Goal: Navigation & Orientation: Find specific page/section

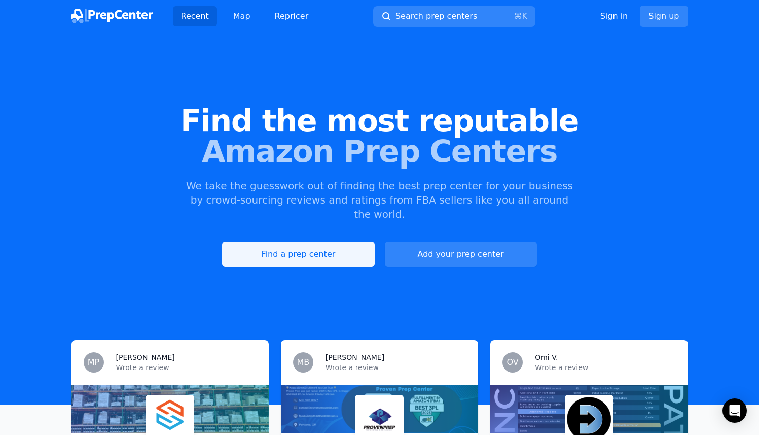
click at [347, 241] on link "Find a prep center" at bounding box center [298, 253] width 152 height 25
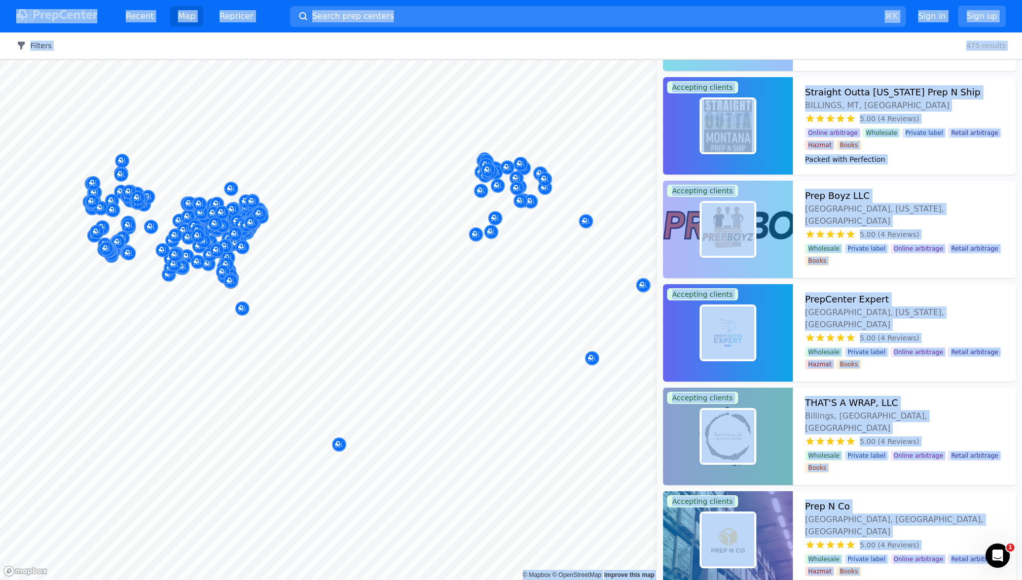
click at [39, 44] on button "Filters" at bounding box center [33, 46] width 35 height 10
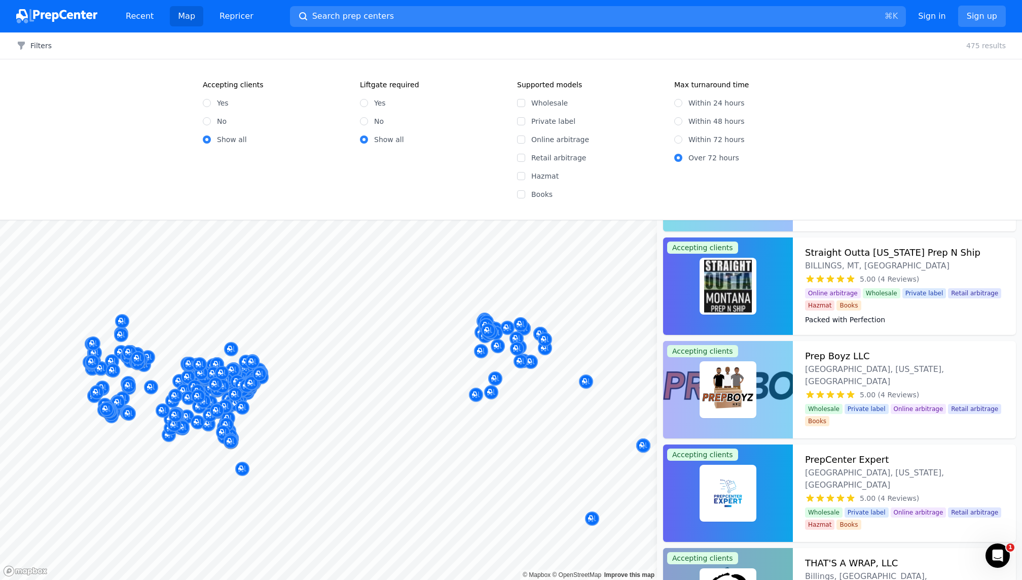
click at [279, 136] on div "Show all" at bounding box center [275, 139] width 145 height 10
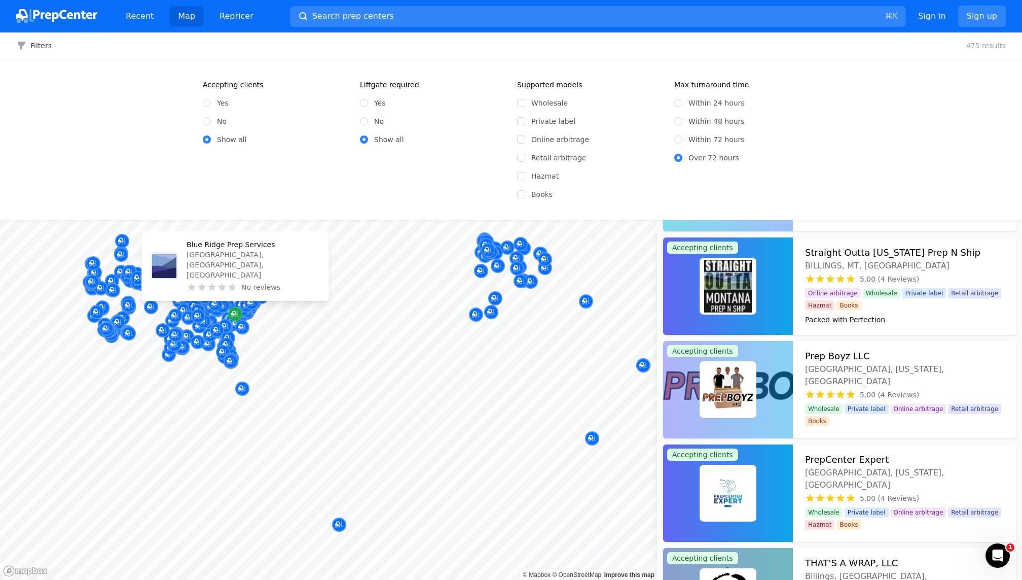
click at [229, 314] on div "Map marker" at bounding box center [235, 314] width 14 height 14
click at [229, 220] on div at bounding box center [328, 220] width 657 height 0
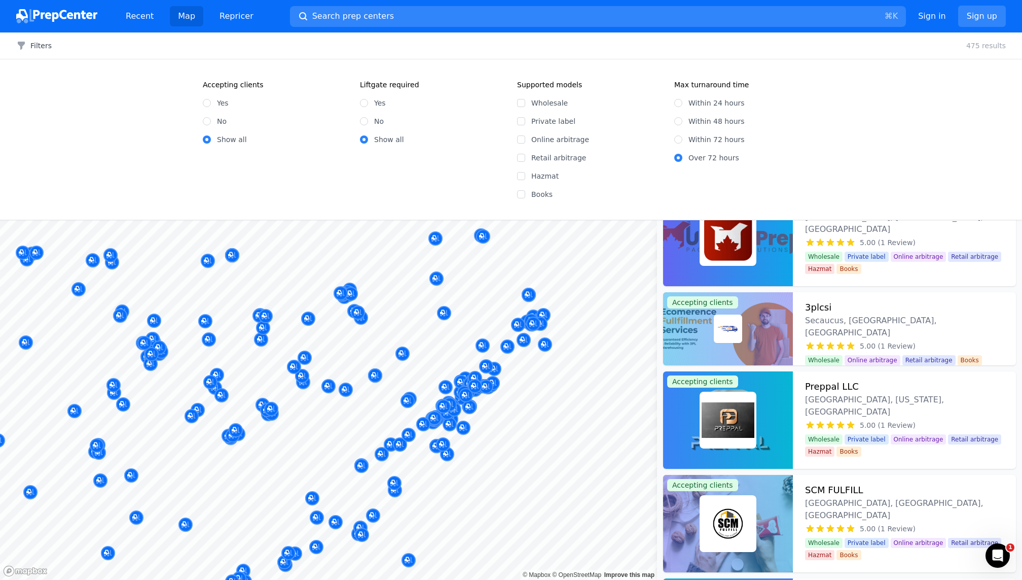
drag, startPoint x: 467, startPoint y: 350, endPoint x: 417, endPoint y: 350, distance: 49.7
click at [417, 350] on div at bounding box center [376, 347] width 195 height 8
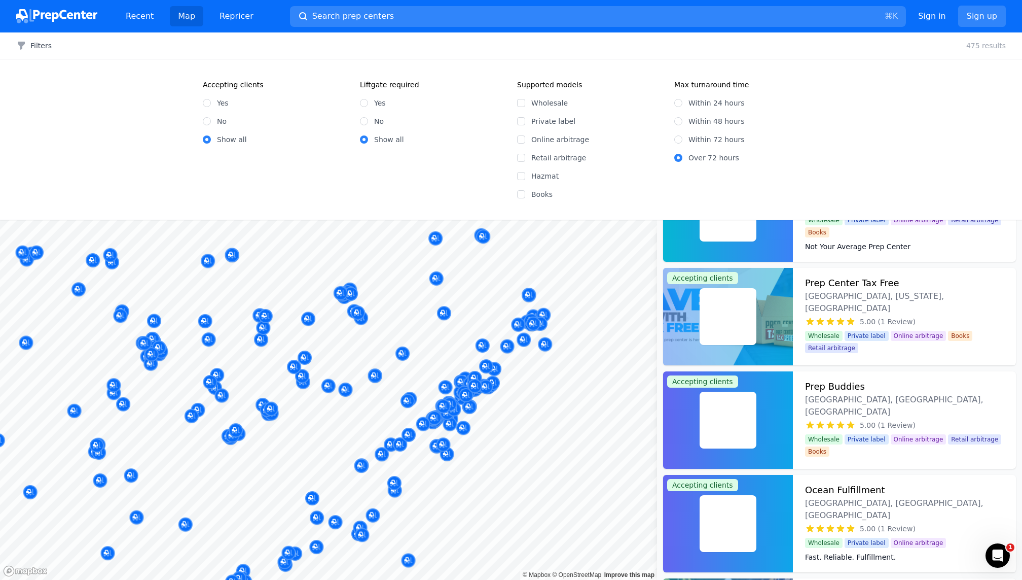
click at [345, 347] on body "Recent Map Repricer Search prep centers ⌘ K Open main menu Sign in Sign up Filt…" at bounding box center [511, 290] width 1022 height 580
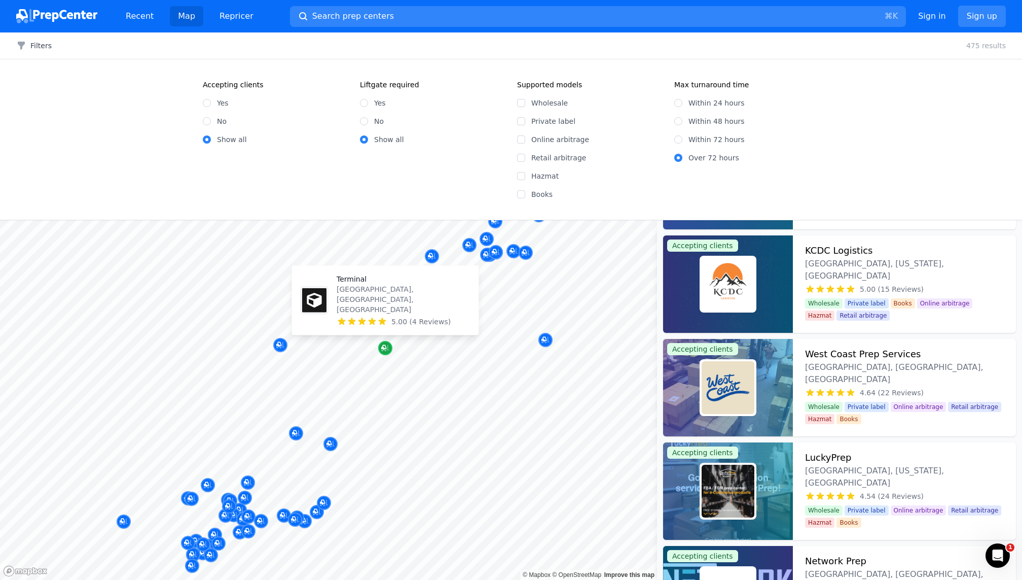
click at [386, 353] on div "Map marker" at bounding box center [385, 348] width 14 height 14
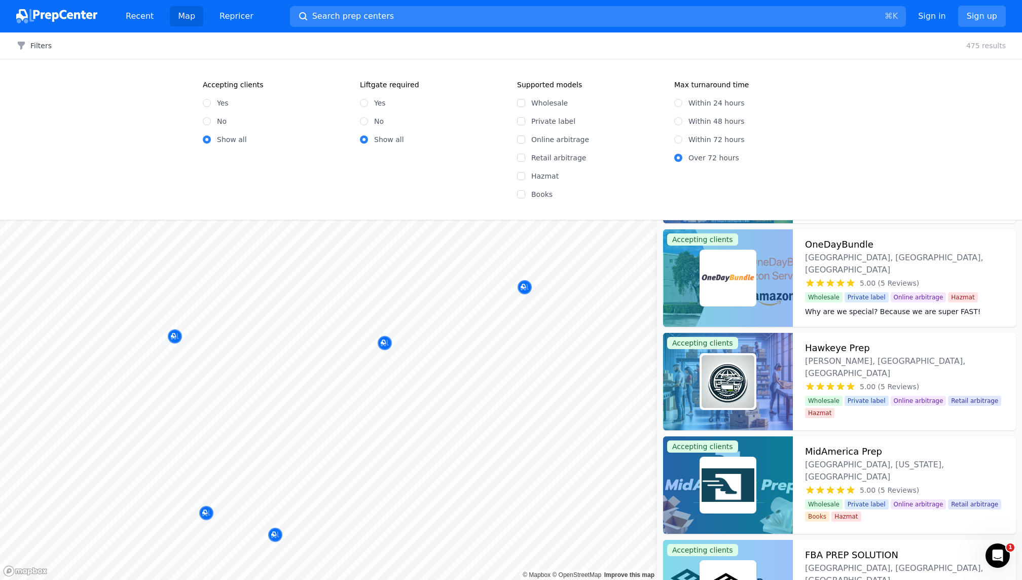
click at [387, 342] on div at bounding box center [361, 346] width 195 height 8
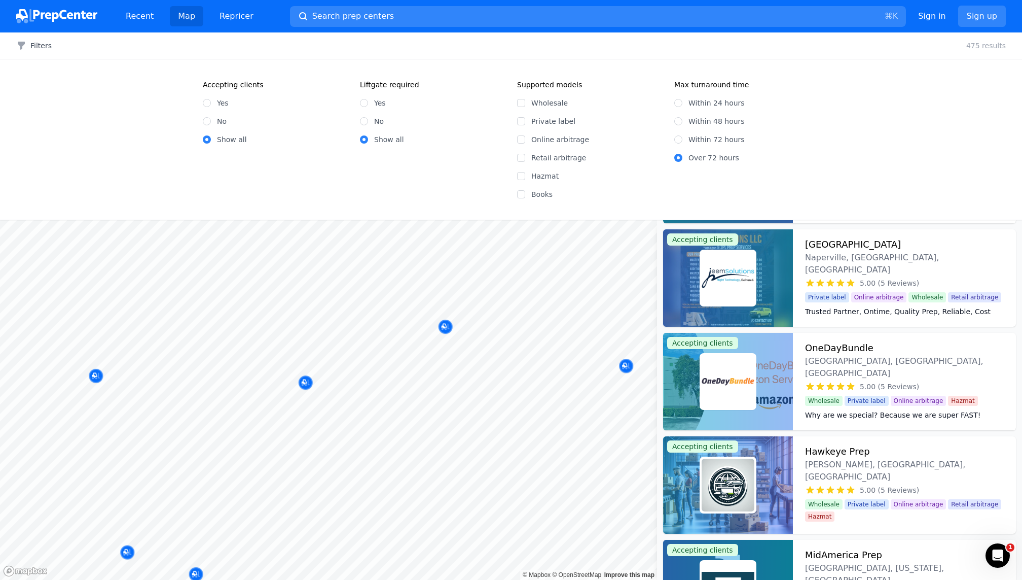
click at [382, 370] on body "Recent Map Repricer Search prep centers ⌘ K Open main menu Sign in Sign up Filt…" at bounding box center [511, 290] width 1022 height 580
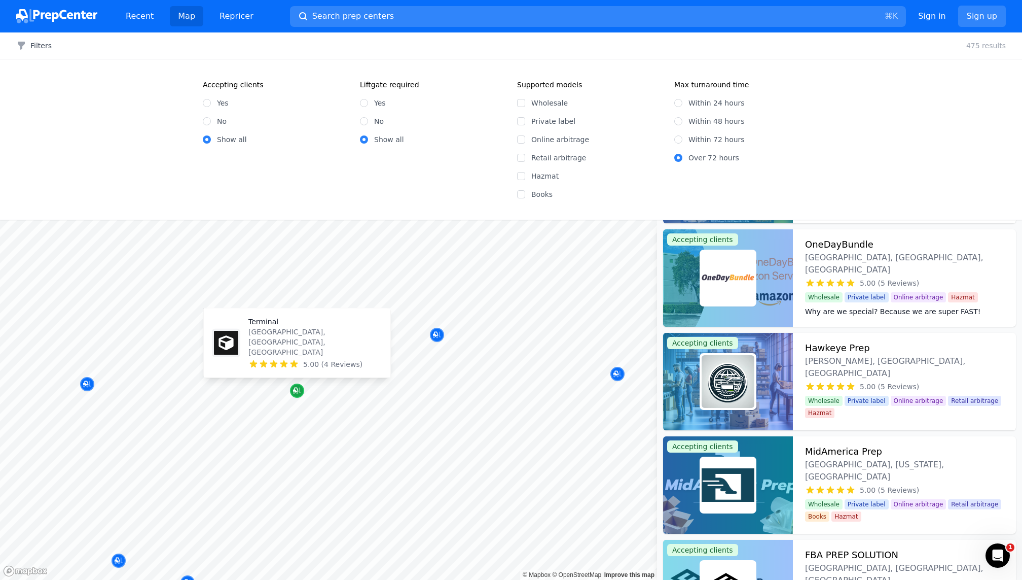
click at [298, 393] on icon "Map marker" at bounding box center [297, 390] width 8 height 10
click at [297, 387] on div at bounding box center [370, 387] width 195 height 8
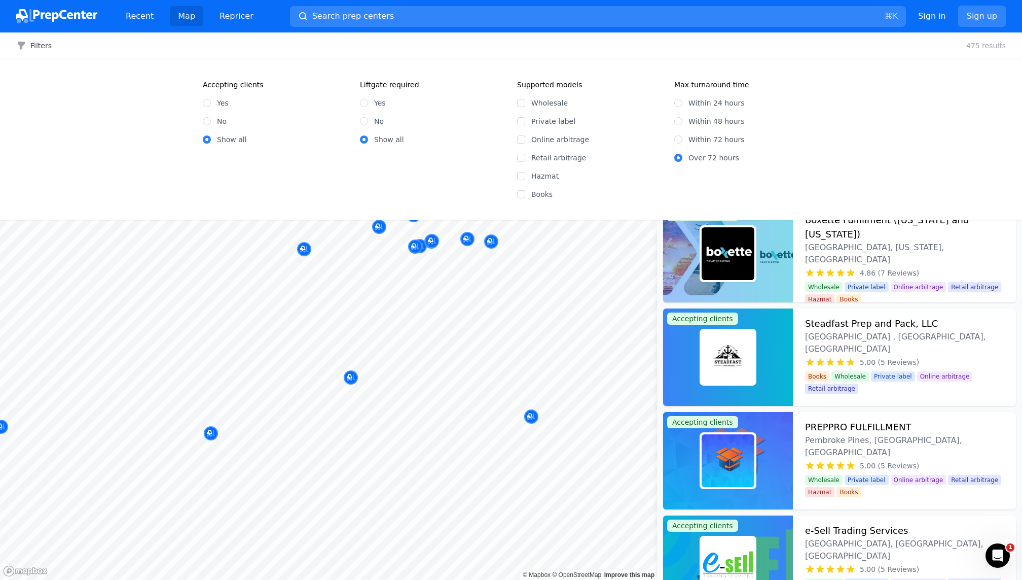
click at [368, 427] on body "Recent Map Repricer Search prep centers ⌘ K Open main menu Sign in Sign up Filt…" at bounding box center [511, 290] width 1022 height 580
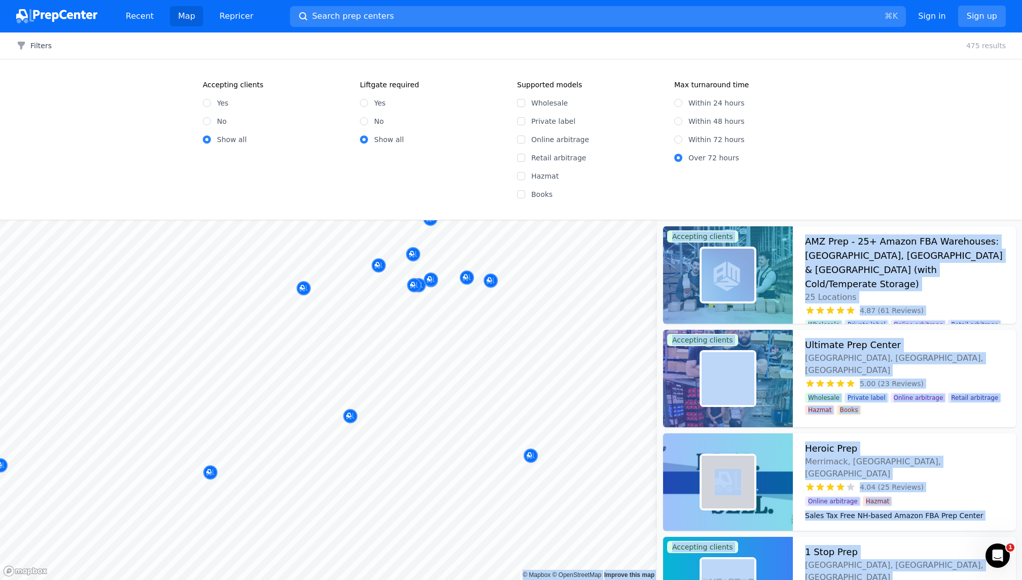
scroll to position [6920, 0]
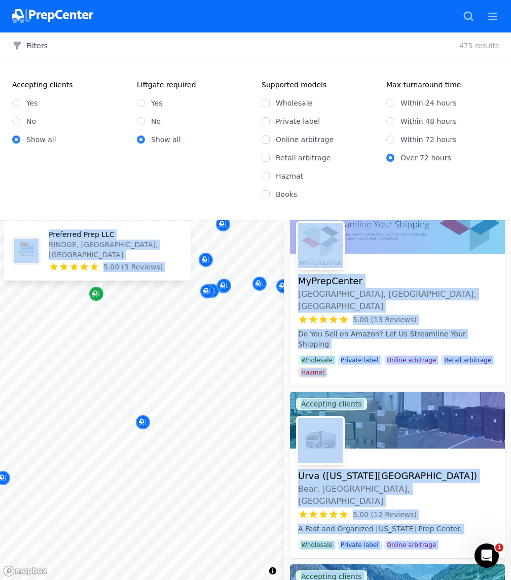
click at [99, 293] on icon "Map marker" at bounding box center [96, 294] width 8 height 10
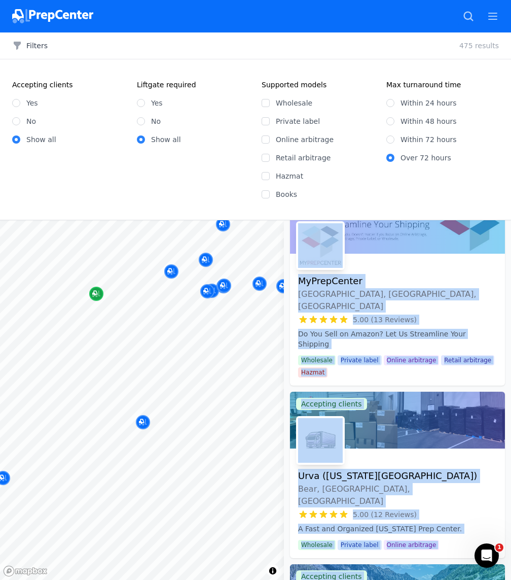
click at [93, 291] on icon "Map marker" at bounding box center [94, 293] width 5 height 5
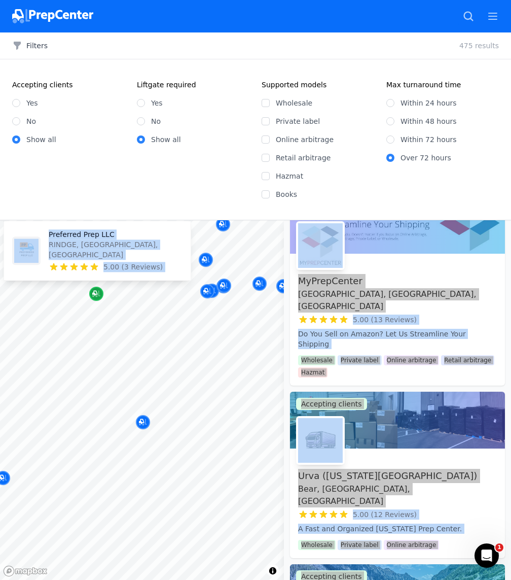
click at [97, 292] on icon "Map marker" at bounding box center [96, 294] width 8 height 10
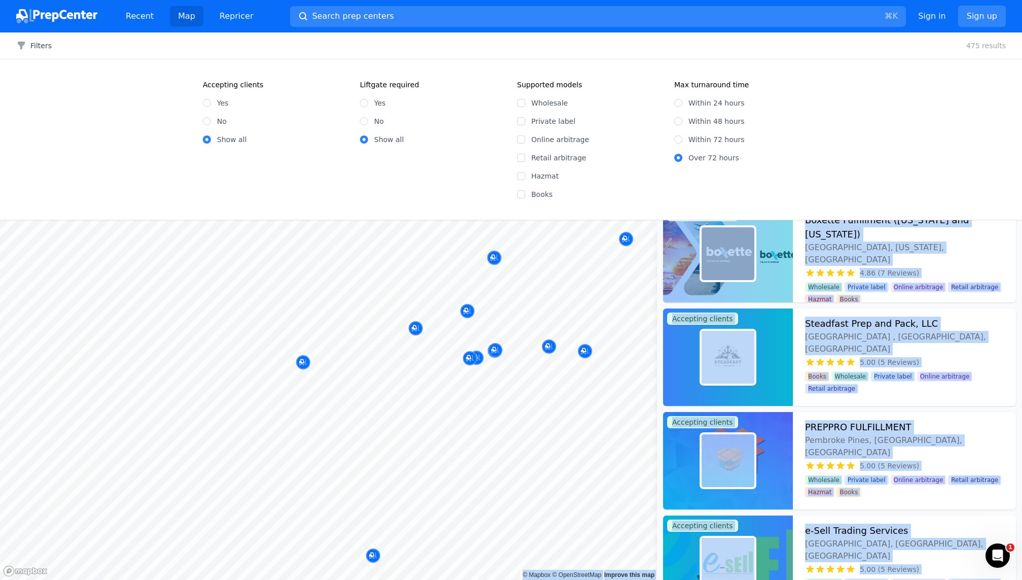
click at [374, 371] on body "Recent Map Repricer Search prep centers ⌘ K Open main menu Sign in Sign up Filt…" at bounding box center [511, 290] width 1022 height 580
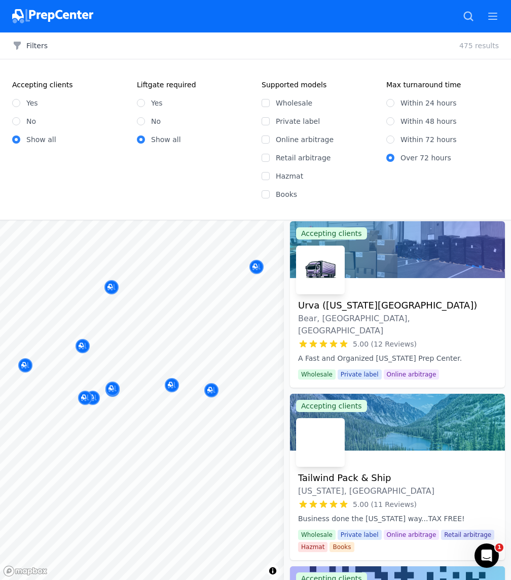
click at [255, 268] on div at bounding box center [162, 267] width 195 height 8
click at [258, 267] on div at bounding box center [162, 267] width 195 height 8
